Goal: Task Accomplishment & Management: Use online tool/utility

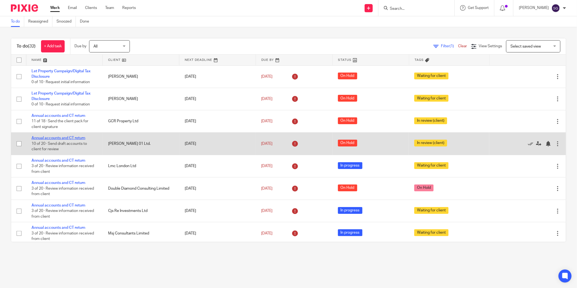
click at [59, 139] on link "Annual accounts and CT return" at bounding box center [59, 138] width 54 height 4
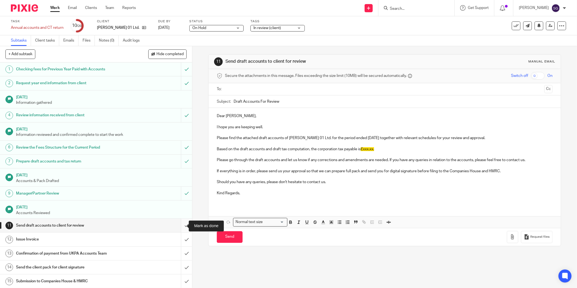
click at [182, 226] on input "submit" at bounding box center [96, 226] width 192 height 14
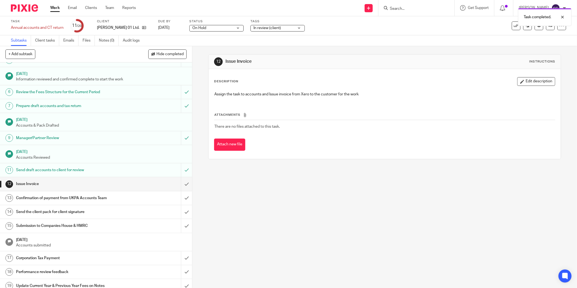
scroll to position [60, 0]
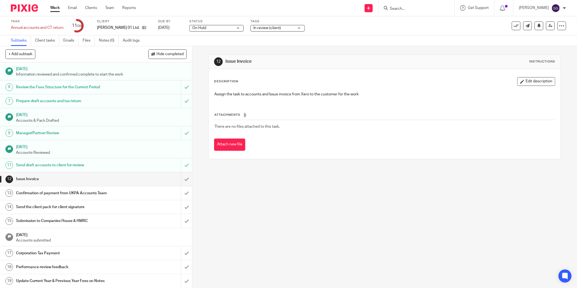
click at [90, 206] on h1 "Send the client pack for client signature" at bounding box center [69, 207] width 106 height 8
click at [89, 204] on h1 "Send the client pack for client signature" at bounding box center [69, 207] width 106 height 8
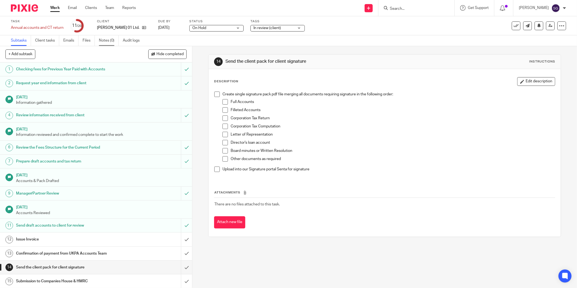
click at [111, 41] on link "Notes (0)" at bounding box center [109, 40] width 20 height 11
